Goal: Task Accomplishment & Management: Complete application form

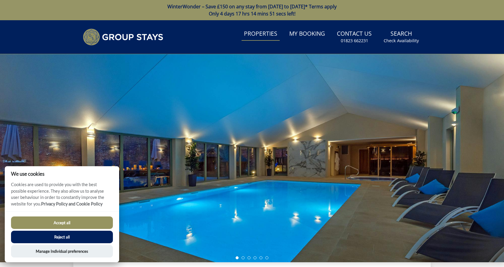
click at [263, 39] on link "Properties" at bounding box center [260, 33] width 38 height 13
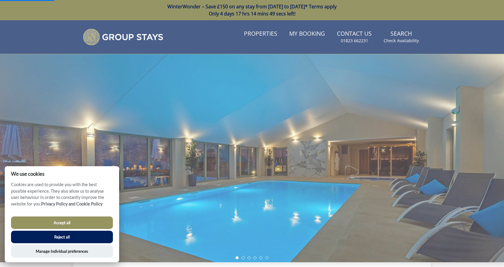
click at [85, 222] on button "Accept all" at bounding box center [62, 223] width 102 height 13
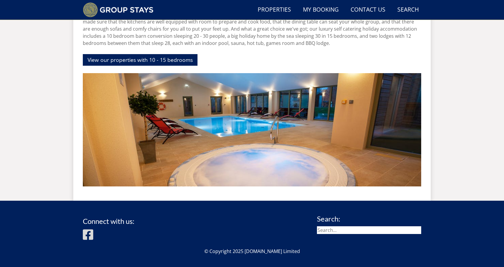
scroll to position [263, 0]
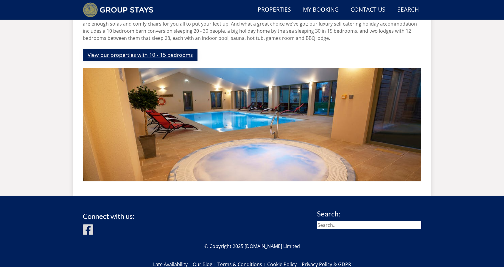
click at [144, 54] on link "View our properties with 10 - 15 bedrooms" at bounding box center [140, 55] width 115 height 12
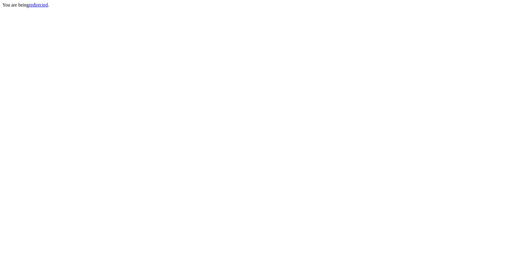
click at [37, 7] on link "redirected" at bounding box center [38, 4] width 19 height 5
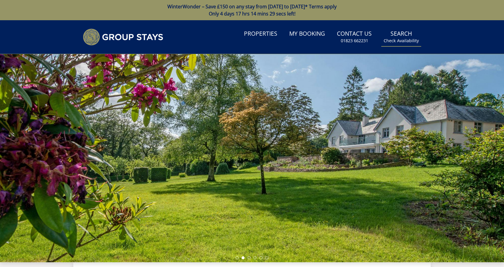
click at [392, 42] on small "Check Availability" at bounding box center [400, 41] width 35 height 6
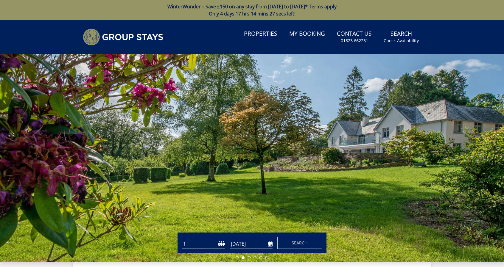
click at [218, 246] on select "1 2 3 4 5 6 7 8 9 10 11 12 13 14 15 16 17 18 19 20 21 22 23 24 25 26 27 28 29 3…" at bounding box center [203, 244] width 43 height 10
select select "30"
click at [182, 239] on select "1 2 3 4 5 6 7 8 9 10 11 12 13 14 15 16 17 18 19 20 21 22 23 24 25 26 27 28 29 3…" at bounding box center [203, 244] width 43 height 10
click at [270, 245] on input "[DATE]" at bounding box center [251, 244] width 43 height 10
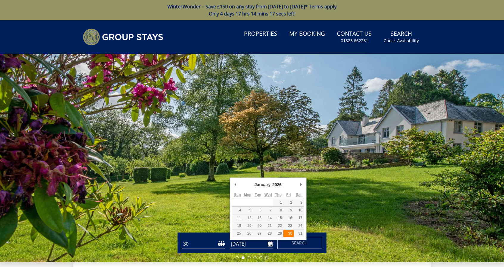
type input "[DATE]"
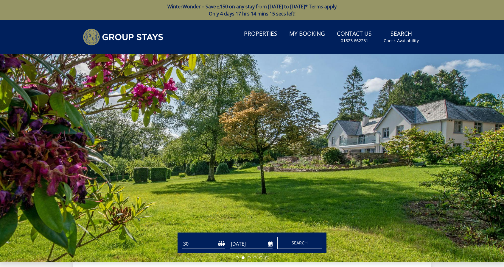
click at [291, 243] on button "Search" at bounding box center [299, 243] width 45 height 12
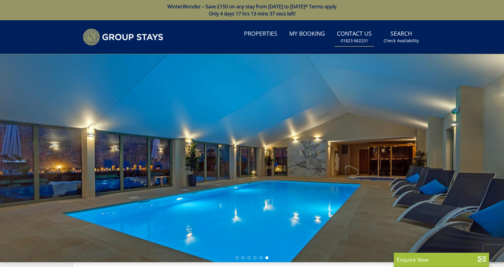
click at [360, 43] on small "01823 662231" at bounding box center [354, 41] width 27 height 6
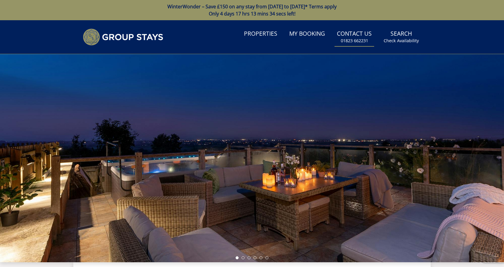
click at [354, 41] on small "01823 662231" at bounding box center [354, 41] width 27 height 6
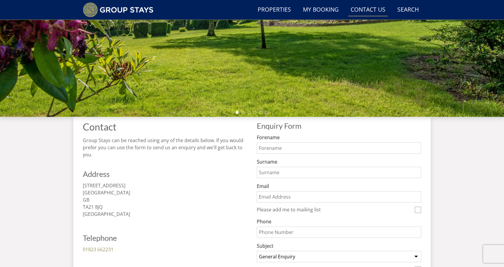
scroll to position [132, 0]
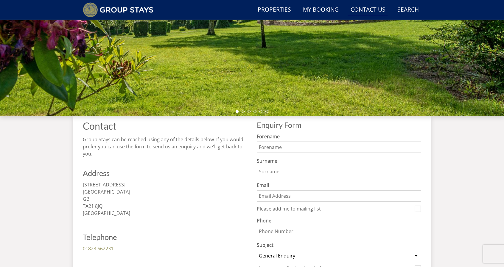
click at [282, 147] on input "Forename" at bounding box center [339, 147] width 164 height 11
type input "[PERSON_NAME]"
type input "[PERSON_NAME][EMAIL_ADDRESS][DOMAIN_NAME]"
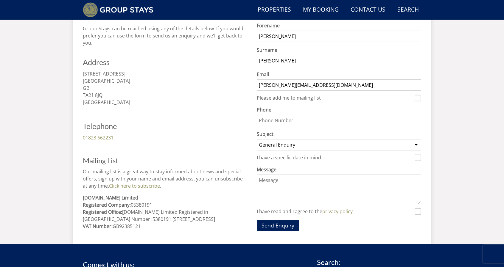
scroll to position [244, 0]
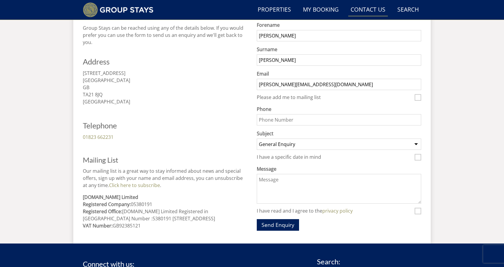
click at [316, 145] on select "General Enquiry Listing My Property SILVERLY SWALLOWS REST ORTENSIA [GEOGRAPHIC…" at bounding box center [339, 144] width 164 height 11
click at [419, 159] on div "I have a specific date in mind" at bounding box center [339, 157] width 164 height 7
click at [417, 157] on input "I have a specific date in mind" at bounding box center [417, 157] width 7 height 7
checkbox input "true"
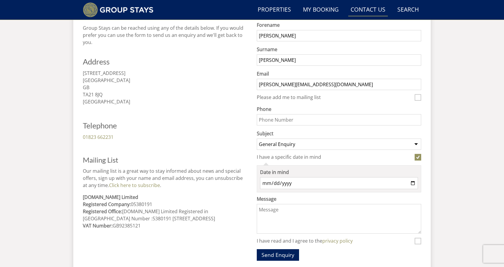
click at [330, 184] on input "Date in mind" at bounding box center [339, 183] width 158 height 12
click at [412, 182] on input "Date in mind" at bounding box center [339, 183] width 158 height 12
click at [411, 184] on input "[DATE]" at bounding box center [339, 183] width 158 height 12
type input "[DATE]"
click at [277, 220] on textarea "Message" at bounding box center [339, 219] width 164 height 30
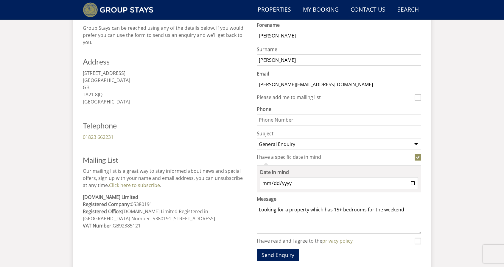
type textarea "Looking for a property which has 15+ bedrooms for the weekend"
click at [414, 182] on input "[DATE]" at bounding box center [339, 183] width 158 height 12
type input "[DATE]"
click at [307, 222] on textarea "Looking for a property which has 15+ bedrooms for the weekend" at bounding box center [339, 219] width 164 height 30
click at [416, 206] on textarea "Looking for a property which has 15+ bedrooms for the weekend" at bounding box center [339, 219] width 164 height 30
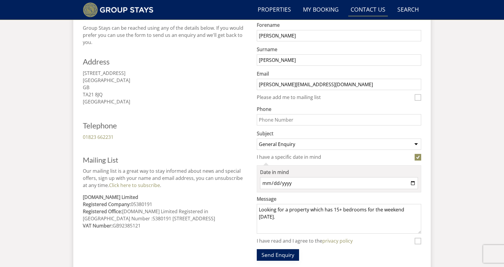
drag, startPoint x: 292, startPoint y: 249, endPoint x: 419, endPoint y: 245, distance: 126.3
click at [419, 245] on form "Do not fill in this field Forename [PERSON_NAME] Surname [PERSON_NAME] Email [P…" at bounding box center [339, 141] width 164 height 240
click at [341, 221] on textarea "Looking for a property which has 15+ bedrooms for the weekend [DATE]." at bounding box center [339, 219] width 164 height 30
type textarea "Looking for a property which has 15+ bedrooms for the weekend [DATE]. Less that…"
click at [418, 238] on input "I have read and I agree to the privacy policy" at bounding box center [417, 241] width 7 height 7
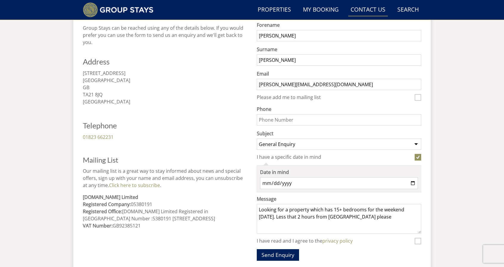
checkbox input "true"
click at [277, 249] on button "Send Enquiry" at bounding box center [278, 255] width 42 height 12
